Goal: Task Accomplishment & Management: Manage account settings

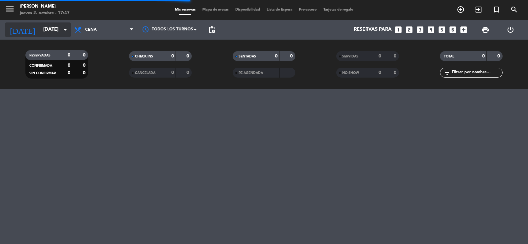
click at [55, 30] on input "[DATE]" at bounding box center [72, 29] width 64 height 13
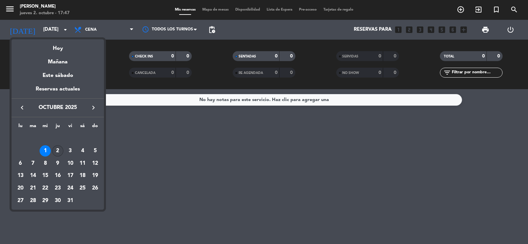
click at [59, 150] on div "2" at bounding box center [57, 150] width 11 height 11
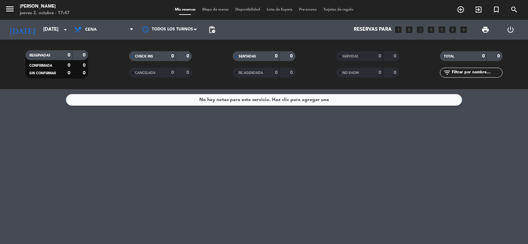
type input "[DEMOGRAPHIC_DATA][DATE]"
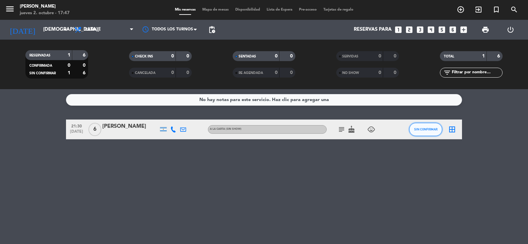
click at [433, 129] on span "SIN CONFIRMAR" at bounding box center [425, 129] width 23 height 4
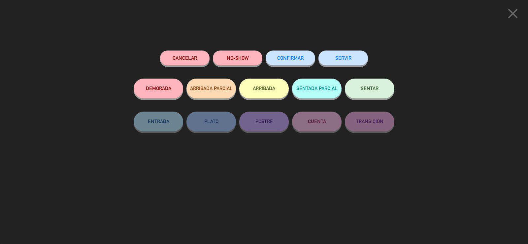
click at [180, 59] on button "Cancelar" at bounding box center [184, 57] width 49 height 15
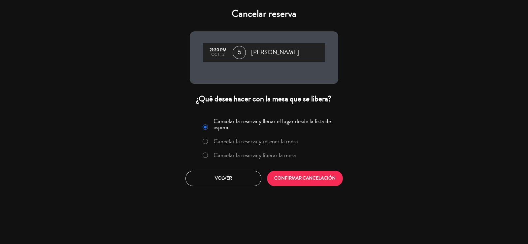
click at [283, 155] on label "Cancelar la reserva y liberar la mesa" at bounding box center [254, 155] width 82 height 6
drag, startPoint x: 299, startPoint y: 176, endPoint x: 298, endPoint y: 173, distance: 3.4
click at [298, 173] on button "CONFIRMAR CANCELACIÓN" at bounding box center [305, 179] width 76 height 16
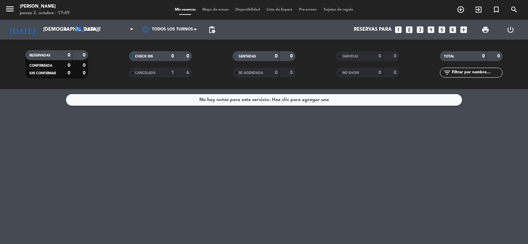
click at [166, 73] on div "1" at bounding box center [167, 73] width 13 height 8
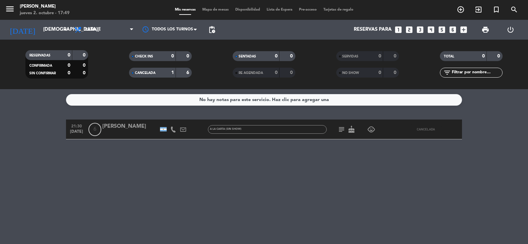
click at [142, 130] on div "[PERSON_NAME]" at bounding box center [130, 126] width 56 height 9
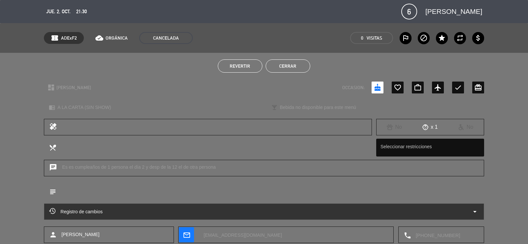
scroll to position [39, 0]
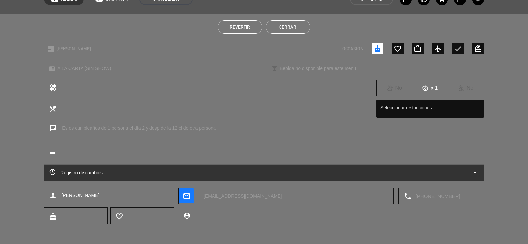
click at [427, 197] on textarea at bounding box center [445, 196] width 68 height 16
click at [467, 179] on span at bounding box center [467, 179] width 5 height 5
